Goal: Transaction & Acquisition: Purchase product/service

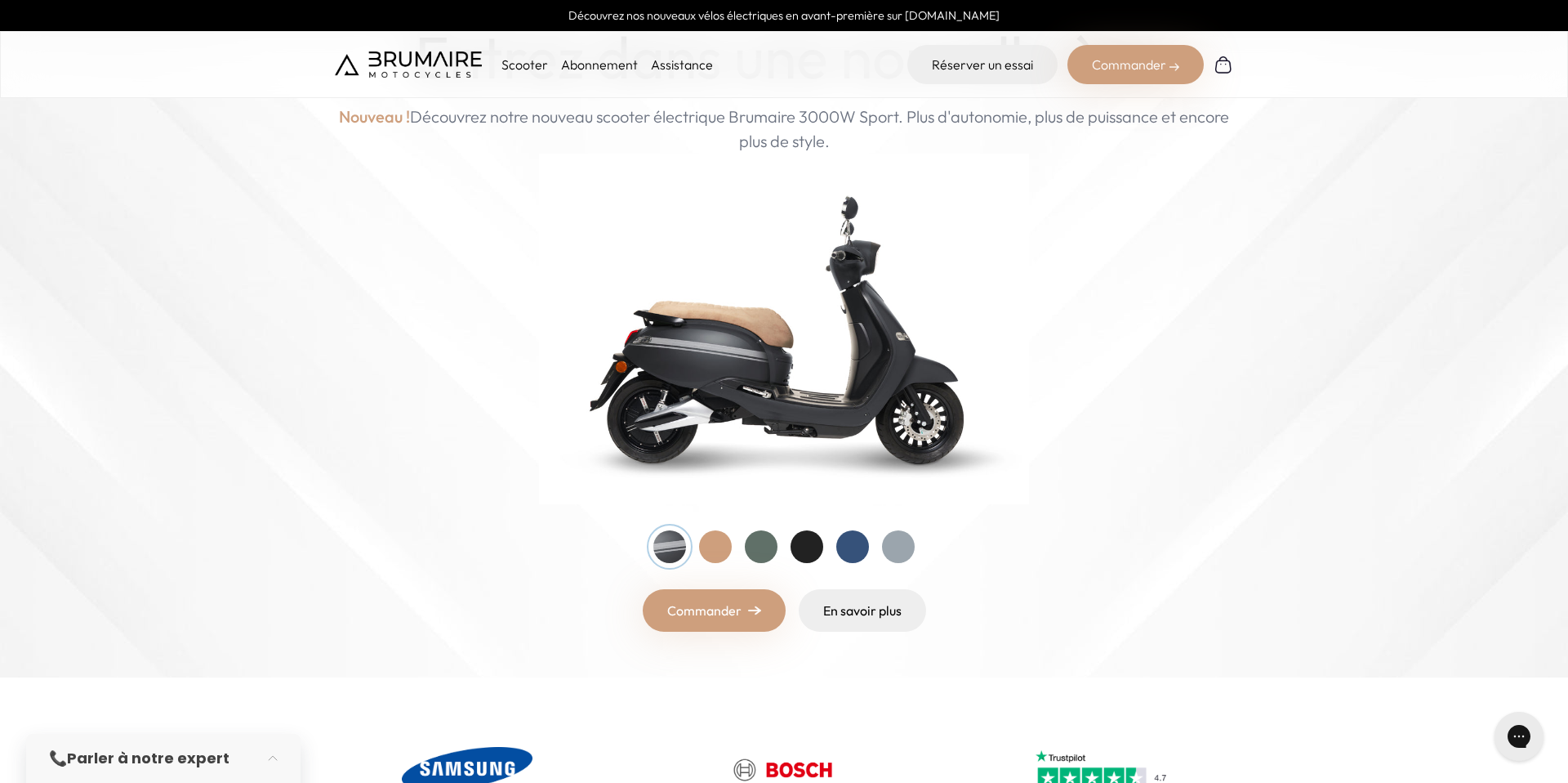
scroll to position [197, 0]
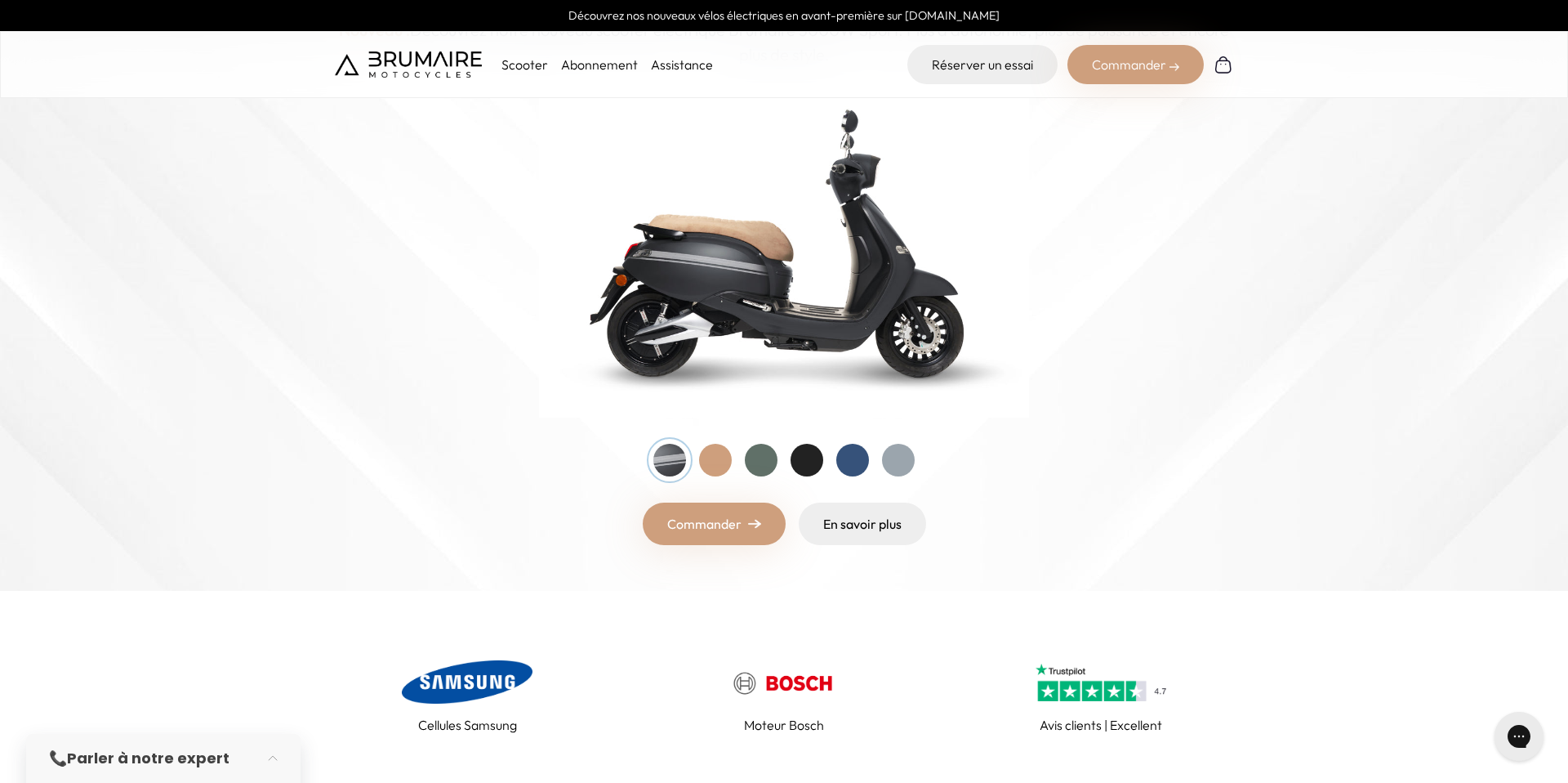
click at [710, 461] on div at bounding box center [716, 460] width 33 height 33
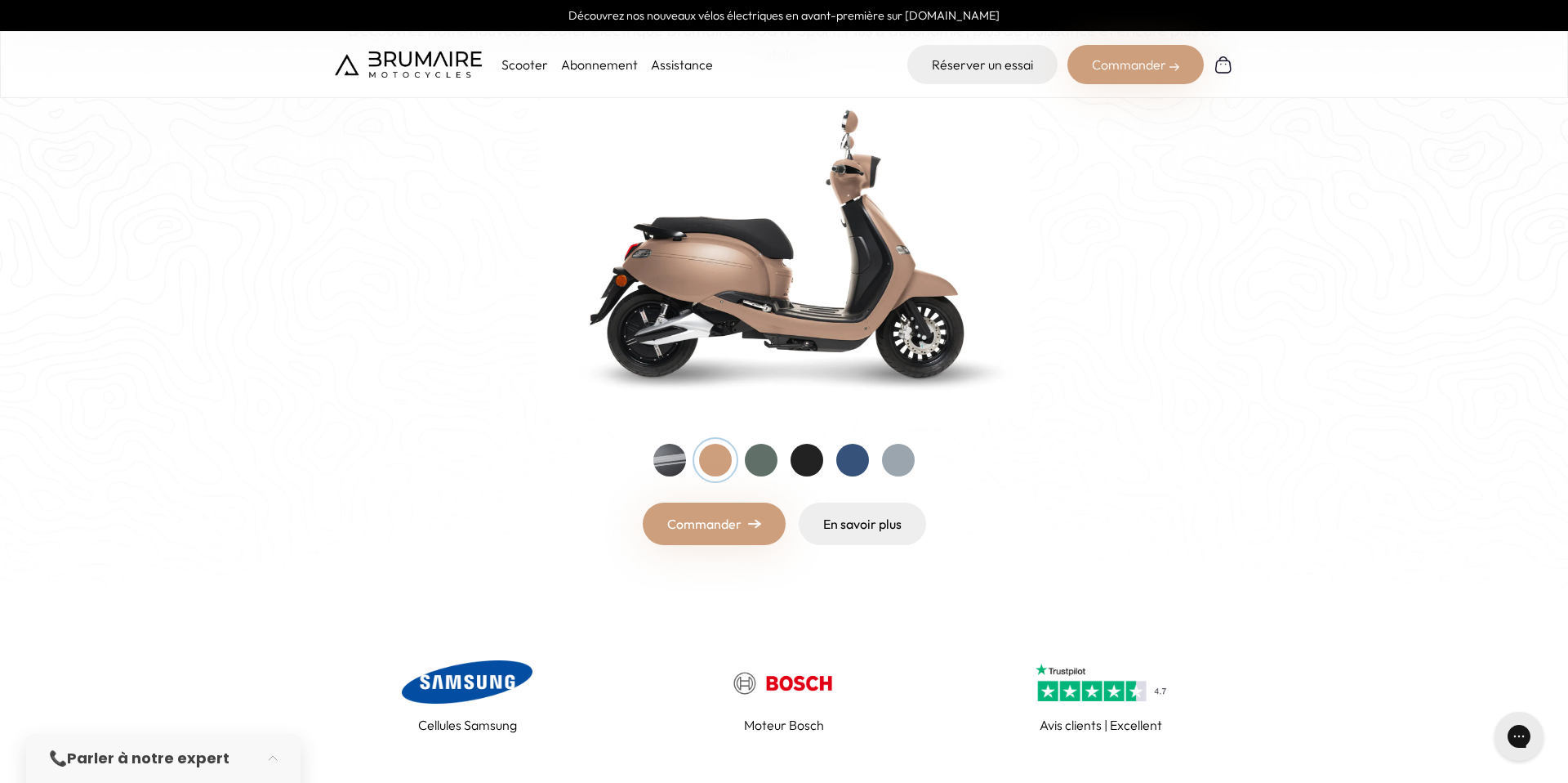
click at [767, 472] on div at bounding box center [761, 460] width 33 height 33
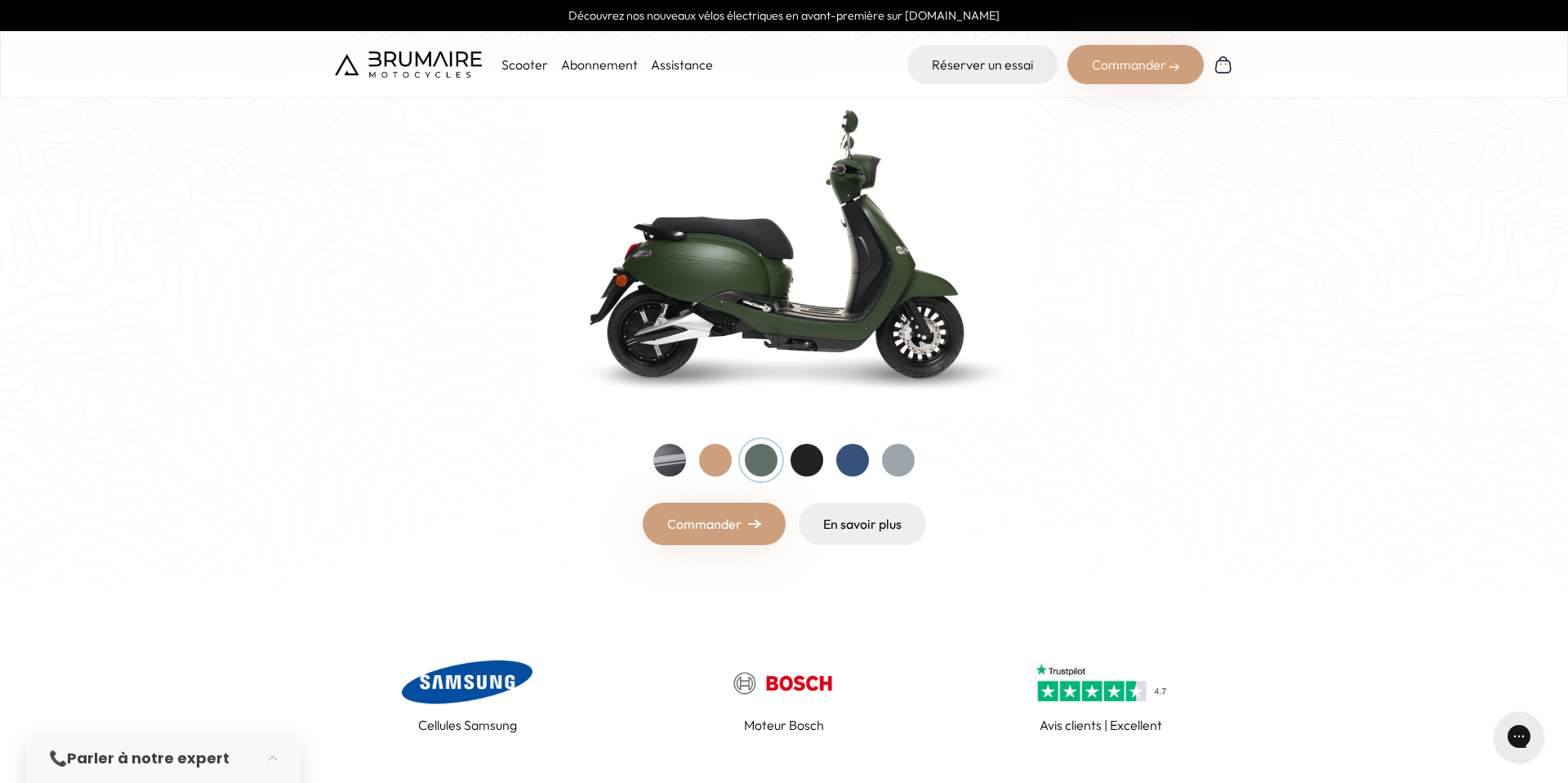
click at [821, 458] on div at bounding box center [807, 460] width 33 height 33
click at [857, 458] on div at bounding box center [853, 460] width 33 height 33
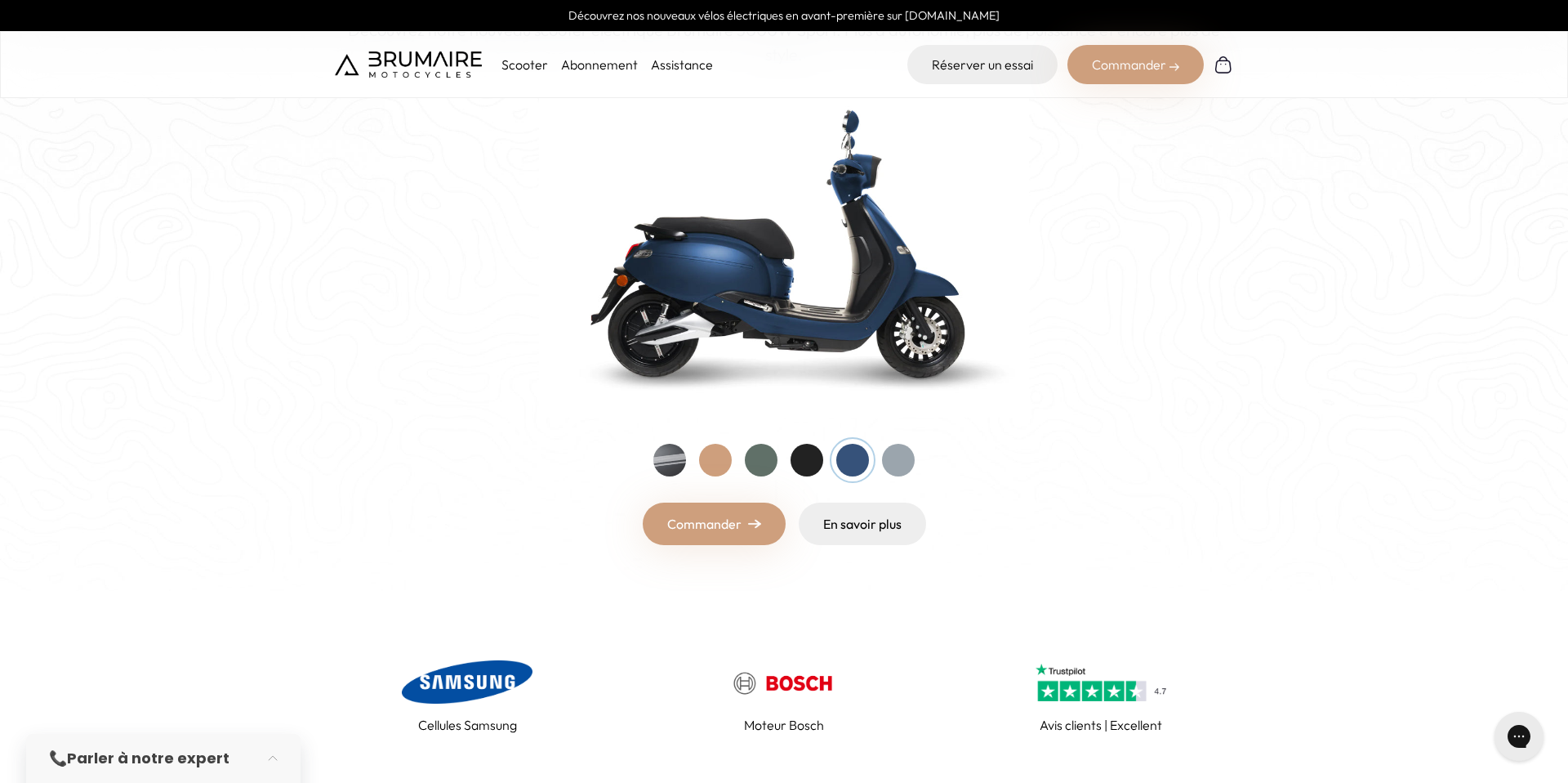
click at [904, 455] on div at bounding box center [898, 460] width 33 height 33
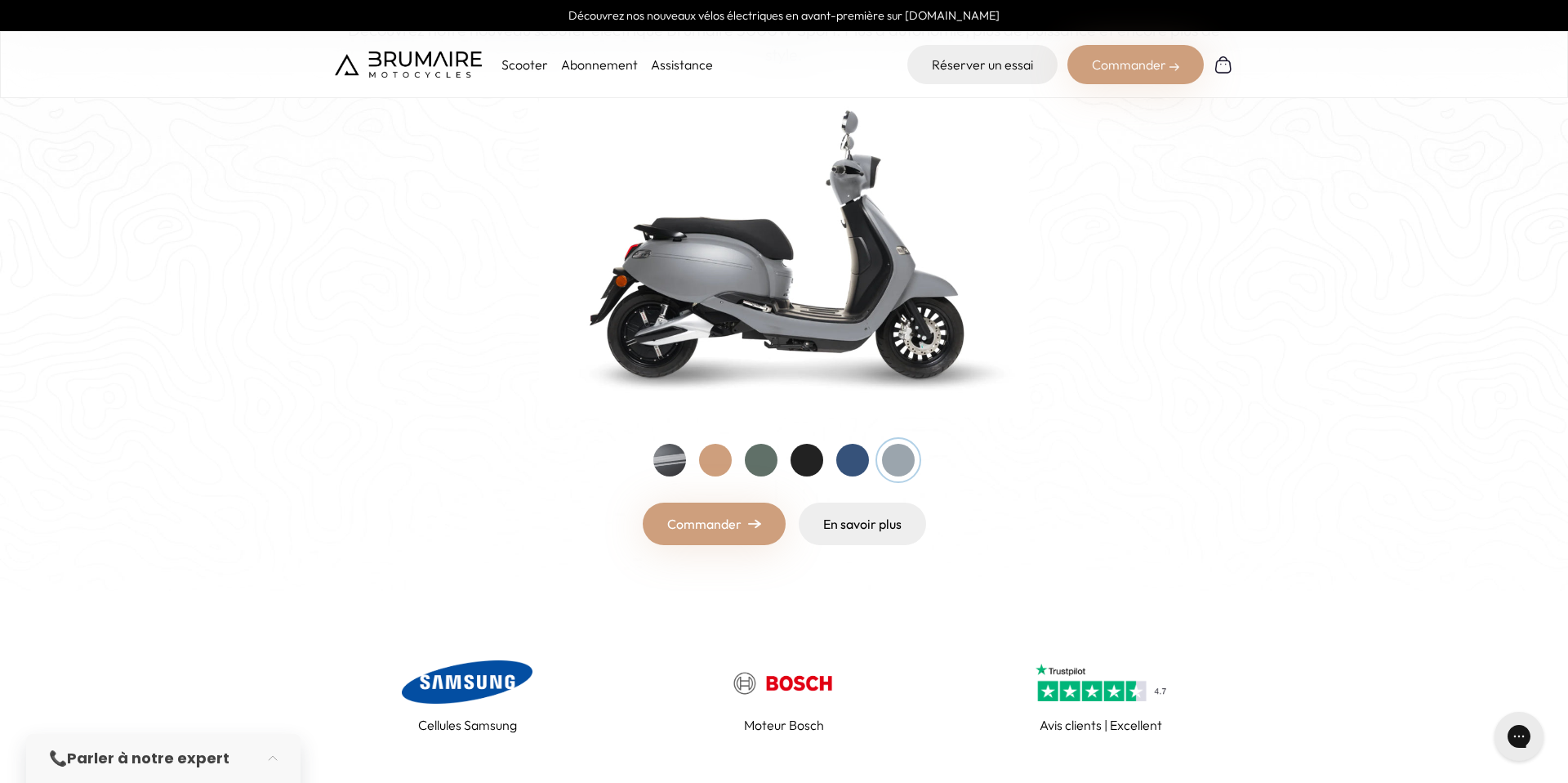
click at [848, 468] on div at bounding box center [853, 460] width 33 height 33
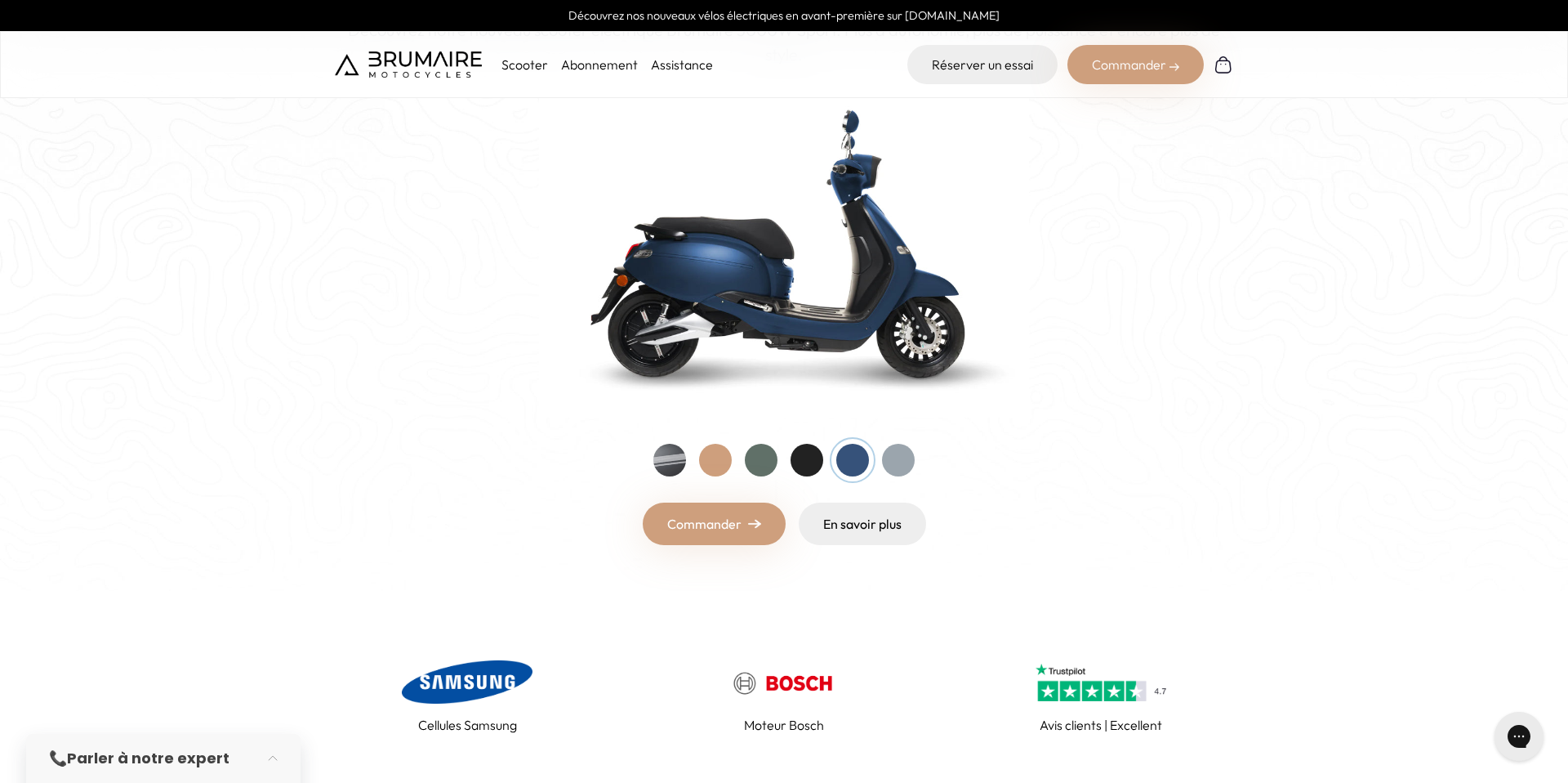
click at [716, 518] on link "Commander" at bounding box center [715, 523] width 143 height 43
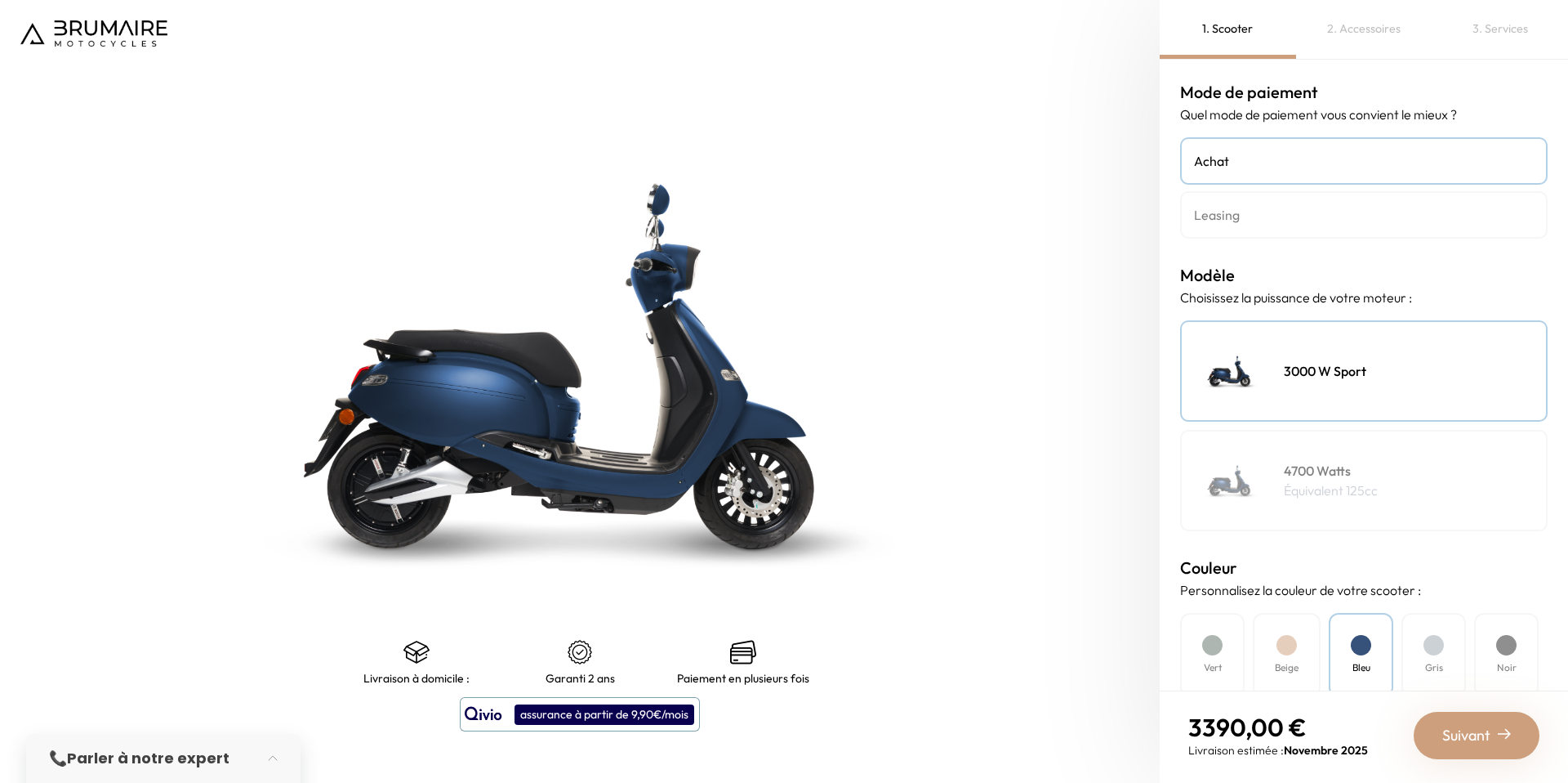
click at [119, 24] on img at bounding box center [94, 33] width 147 height 26
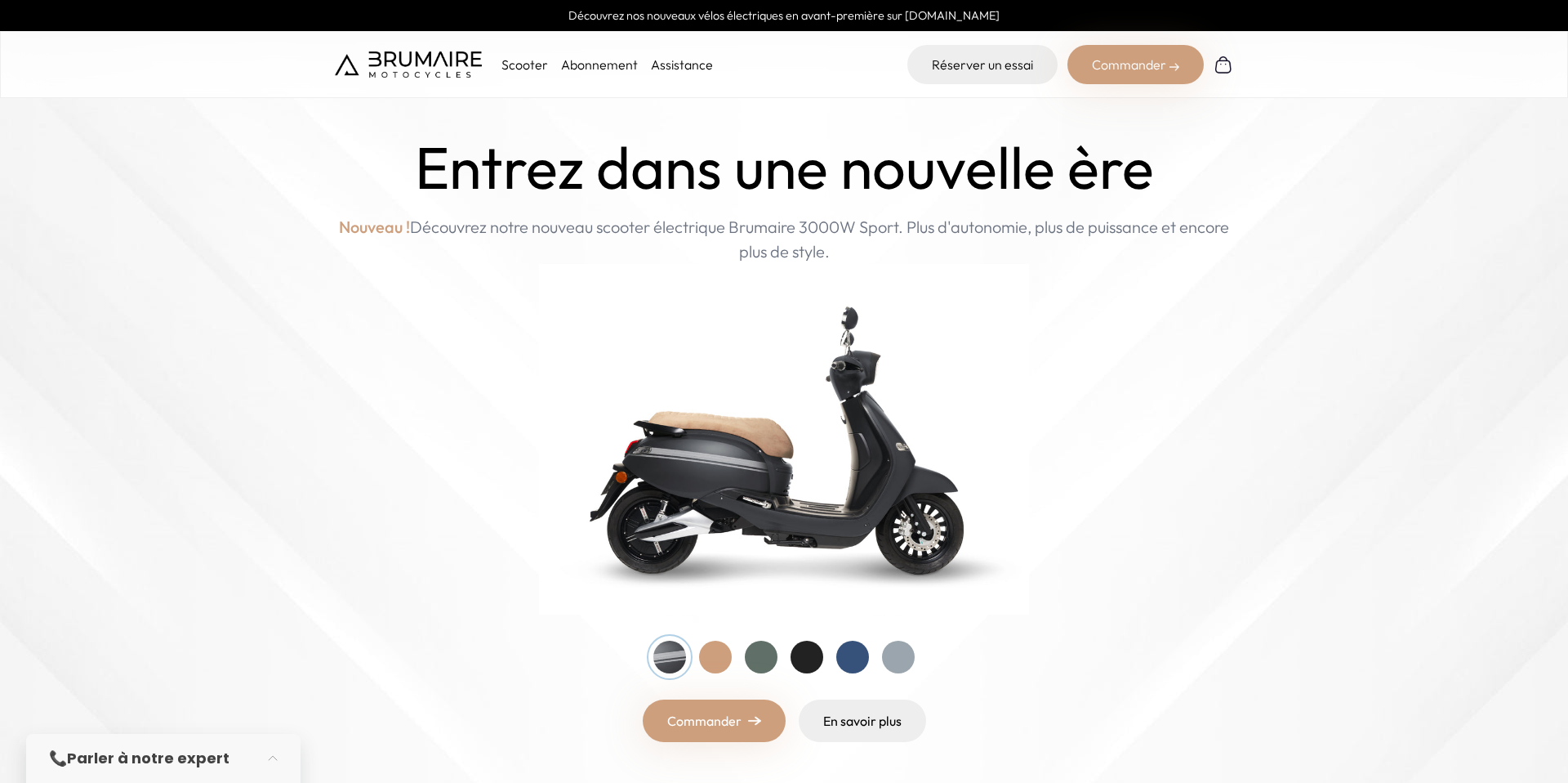
click at [622, 61] on link "Abonnement" at bounding box center [599, 64] width 77 height 16
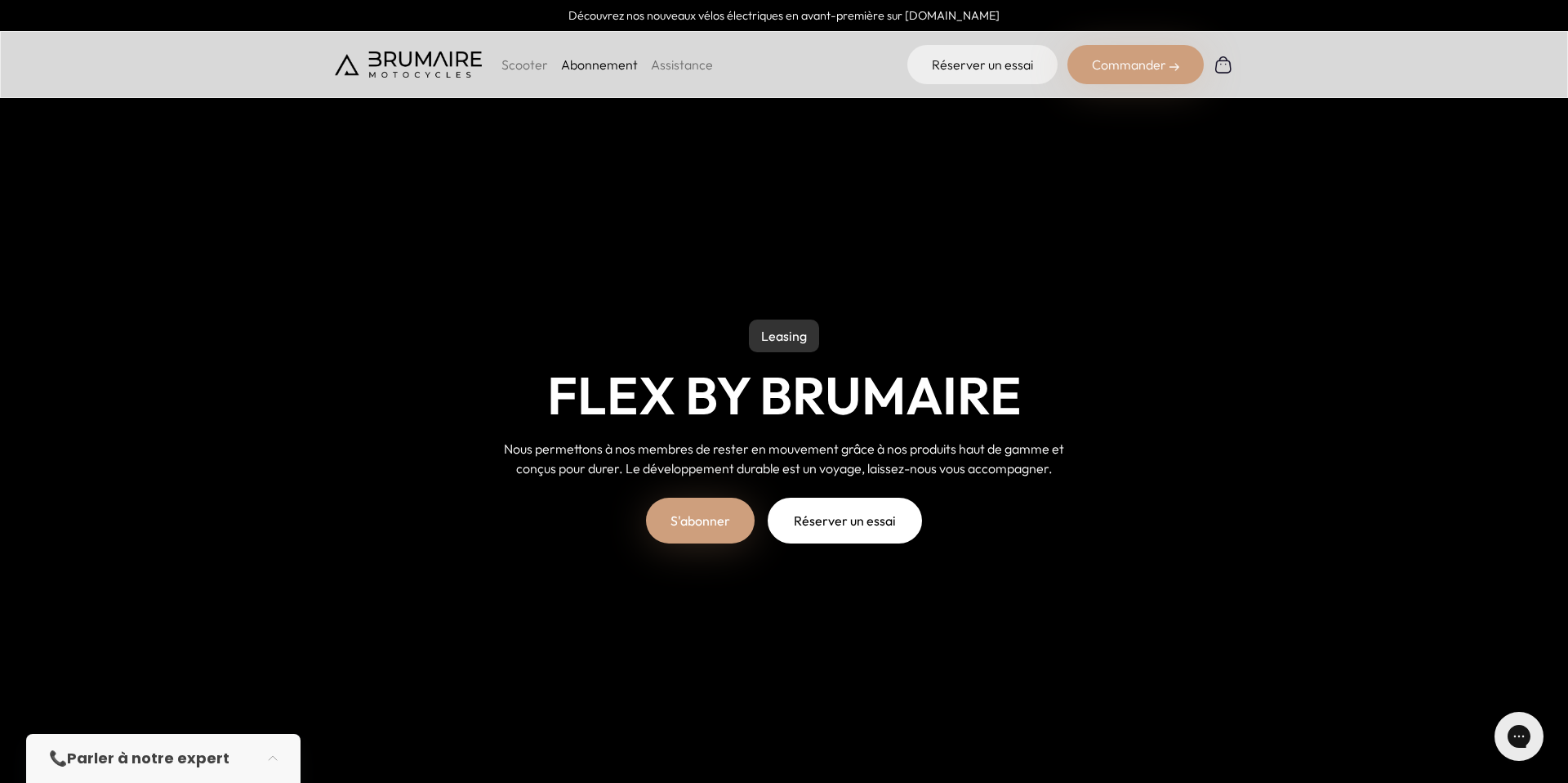
click at [539, 74] on p "Scooter" at bounding box center [524, 64] width 46 height 20
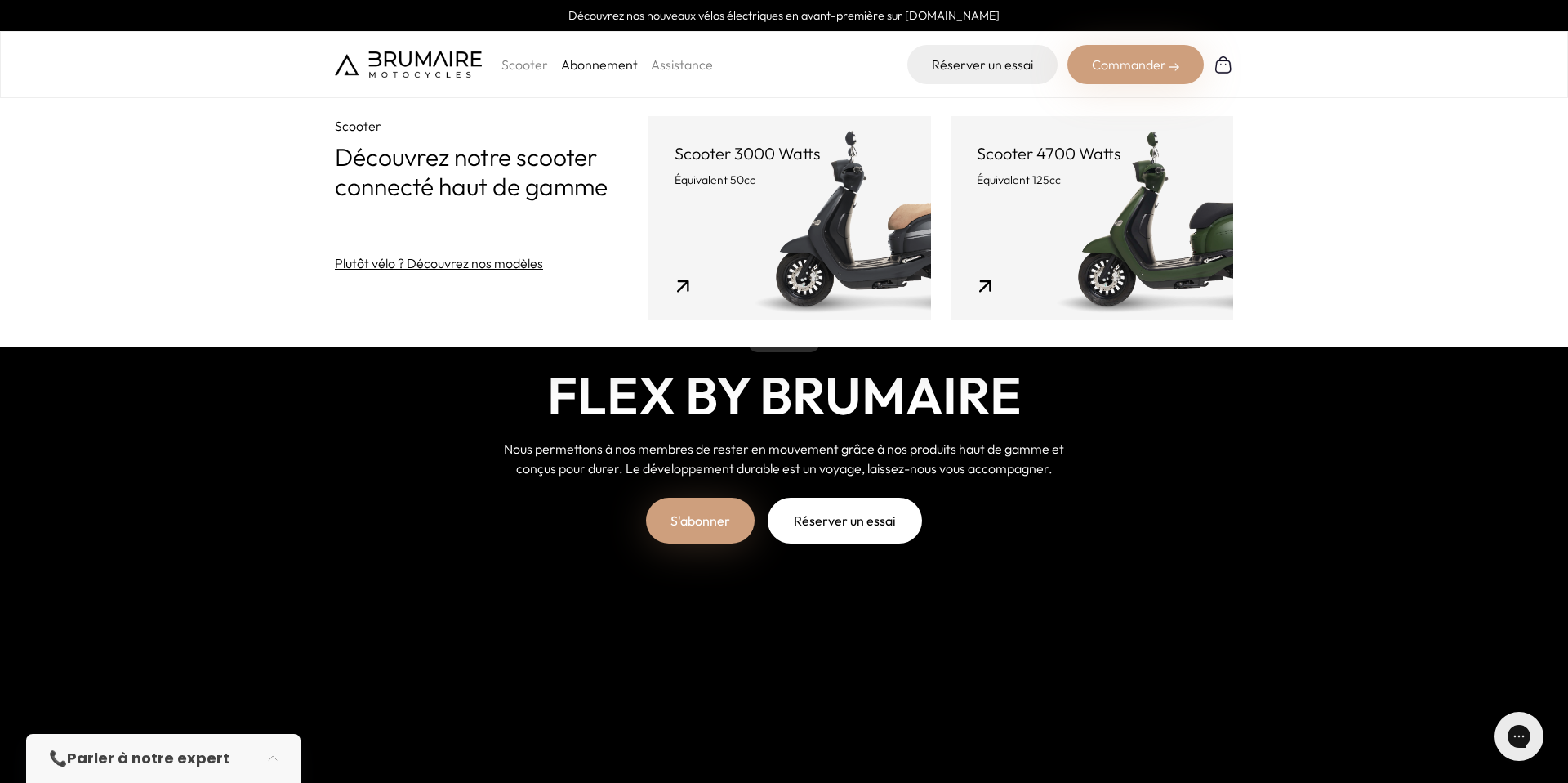
click at [1072, 273] on link "Scooter 4700 Watts Équivalent 125cc" at bounding box center [1092, 218] width 282 height 205
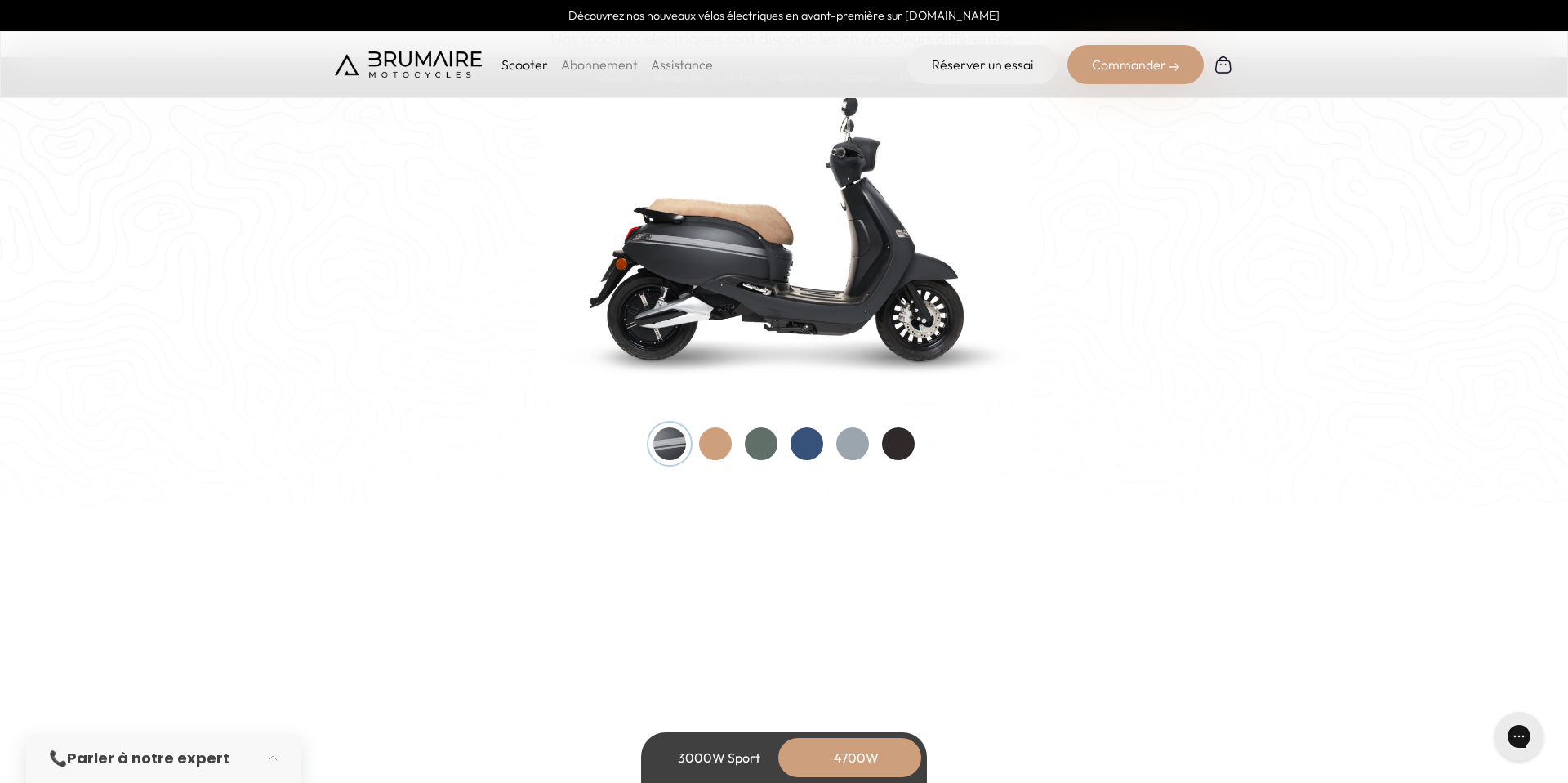
scroll to position [1581, 0]
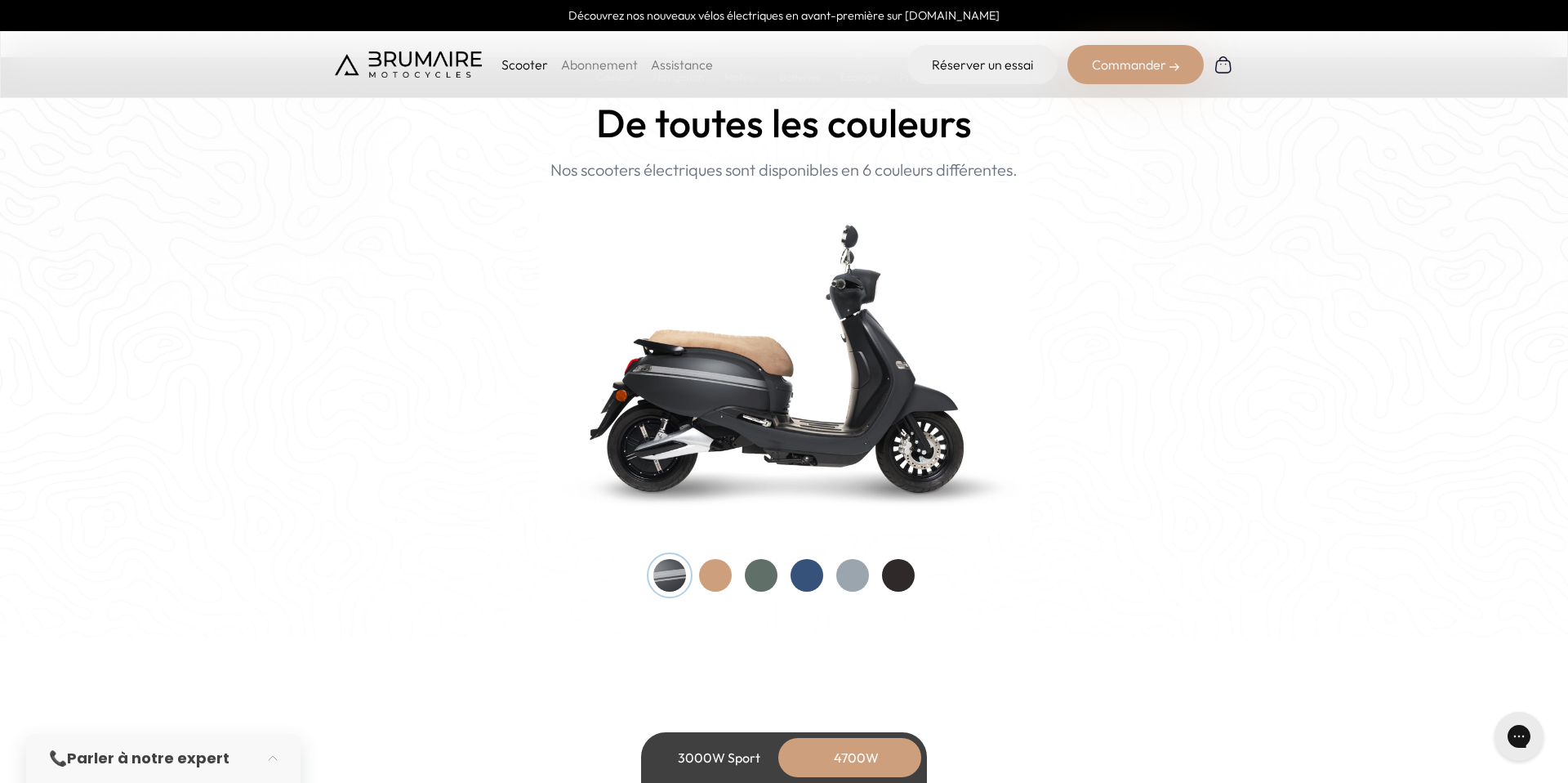
click at [805, 564] on div at bounding box center [807, 576] width 33 height 33
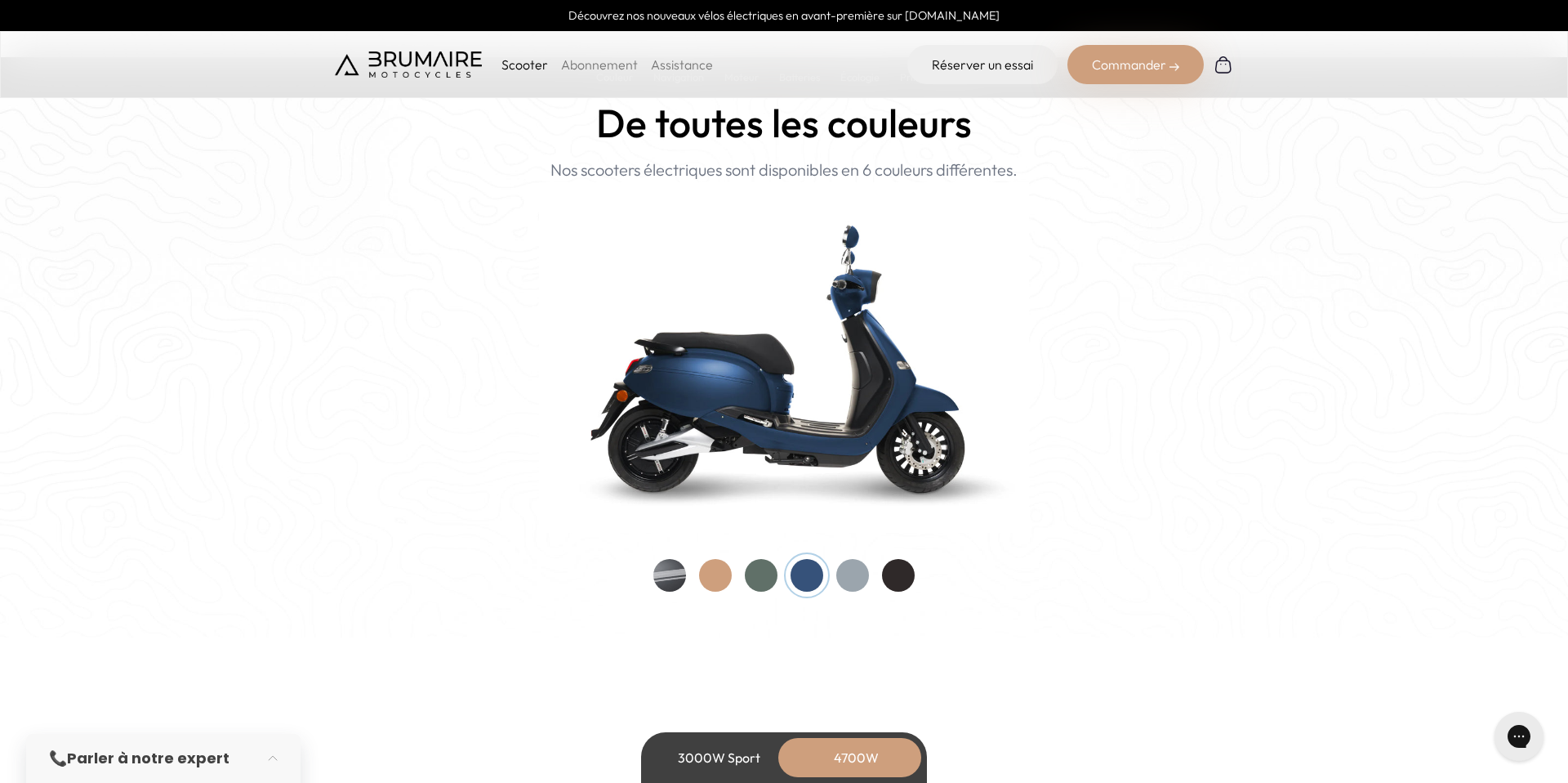
click at [742, 575] on div at bounding box center [784, 576] width 261 height 33
click at [755, 577] on div at bounding box center [761, 576] width 33 height 33
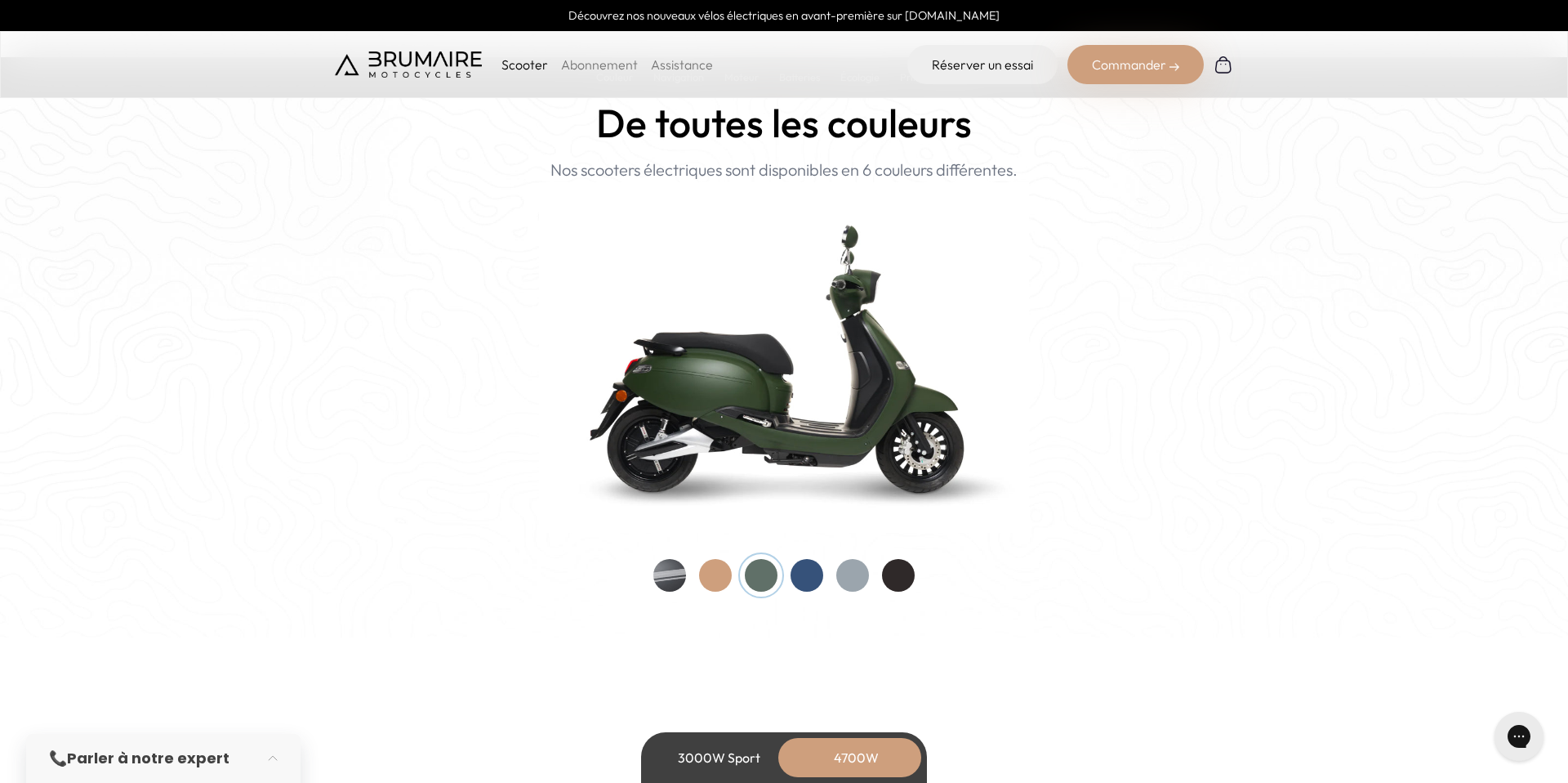
click at [719, 573] on div at bounding box center [716, 576] width 33 height 33
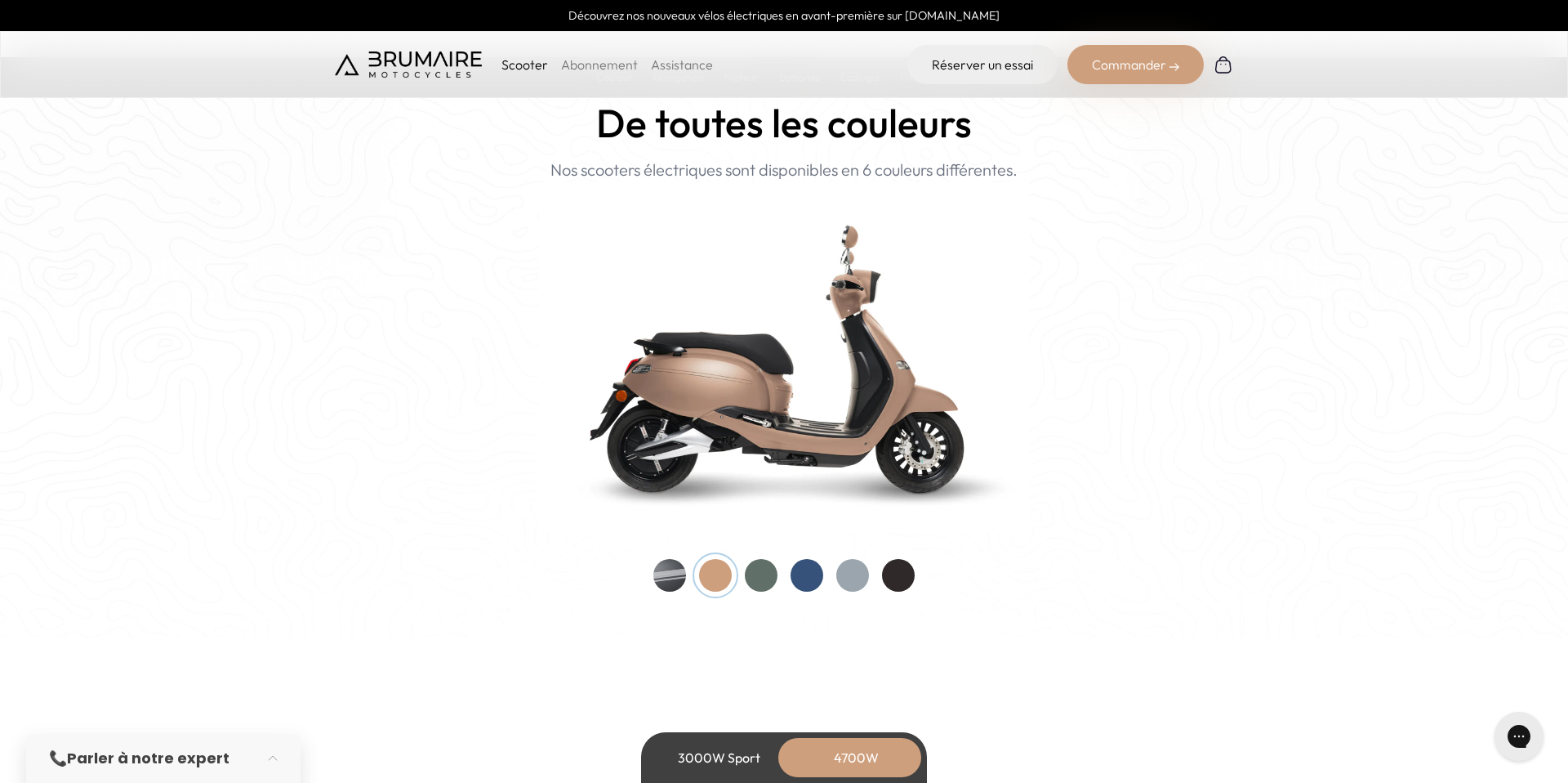
click at [687, 568] on div at bounding box center [784, 576] width 261 height 33
click at [670, 575] on div at bounding box center [670, 576] width 33 height 33
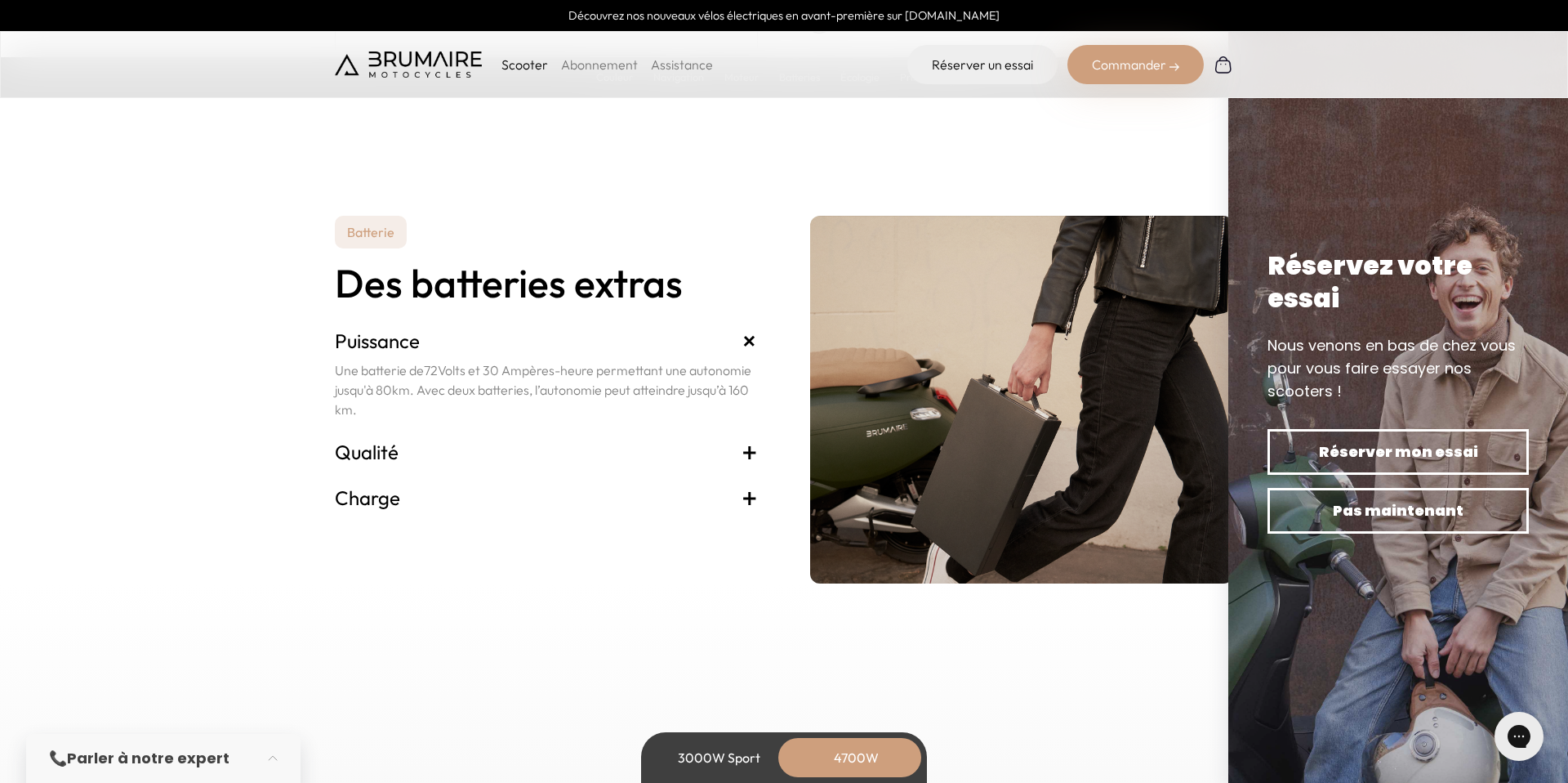
scroll to position [3519, 0]
